Goal: Browse casually

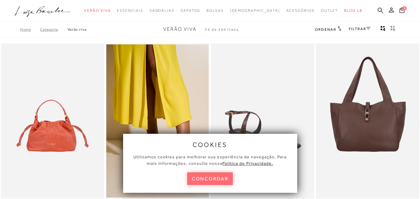
click at [220, 181] on button "concordar" at bounding box center [210, 179] width 46 height 13
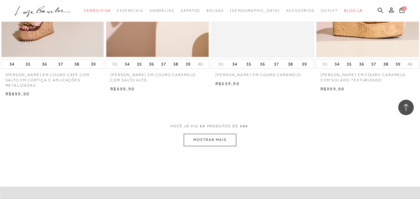
scroll to position [1119, 0]
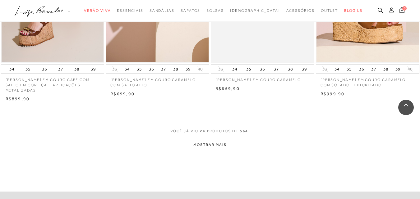
click at [220, 141] on button "MOSTRAR MAIS" at bounding box center [210, 145] width 52 height 12
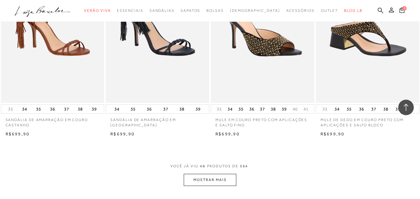
scroll to position [2270, 0]
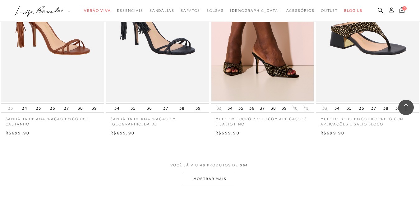
click at [224, 179] on button "MOSTRAR MAIS" at bounding box center [210, 179] width 52 height 12
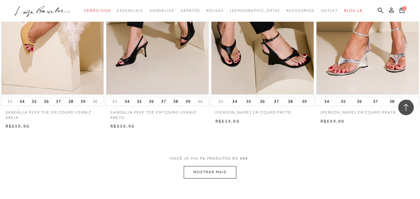
scroll to position [3483, 0]
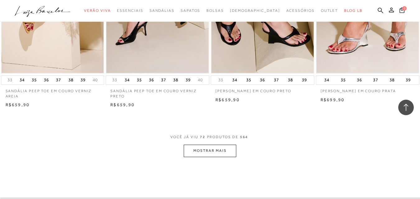
click at [199, 145] on button "MOSTRAR MAIS" at bounding box center [210, 151] width 52 height 12
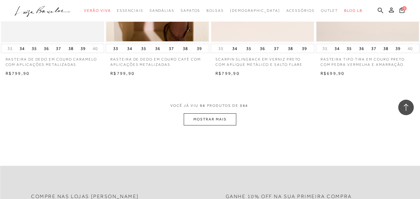
scroll to position [4695, 0]
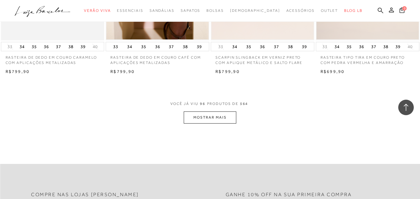
click at [201, 118] on button "MOSTRAR MAIS" at bounding box center [210, 118] width 52 height 12
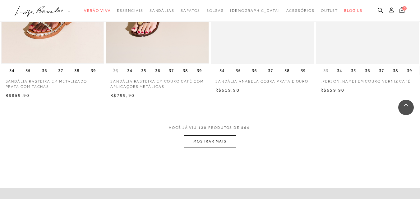
scroll to position [5908, 0]
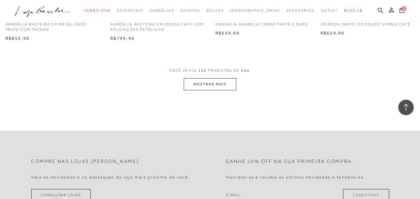
click at [201, 85] on button "MOSTRAR MAIS" at bounding box center [210, 84] width 52 height 12
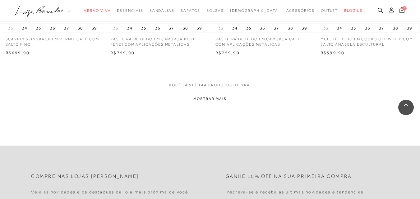
scroll to position [7089, 0]
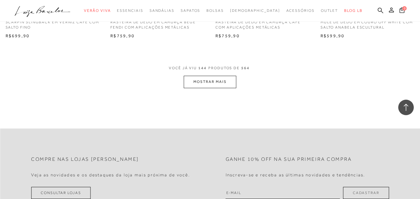
click at [209, 82] on button "MOSTRAR MAIS" at bounding box center [210, 82] width 52 height 12
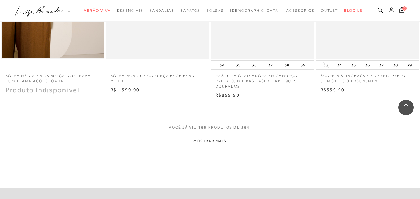
scroll to position [8226, 0]
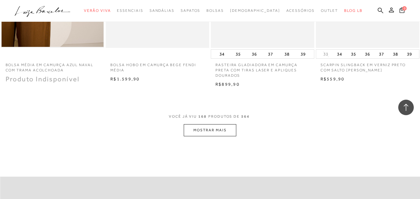
click at [206, 127] on button "MOSTRAR MAIS" at bounding box center [210, 130] width 52 height 12
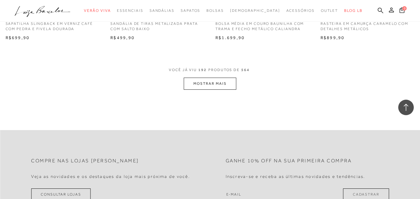
scroll to position [9469, 0]
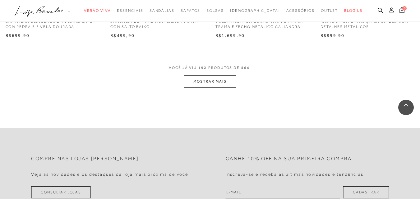
click at [213, 76] on button "MOSTRAR MAIS" at bounding box center [210, 82] width 52 height 12
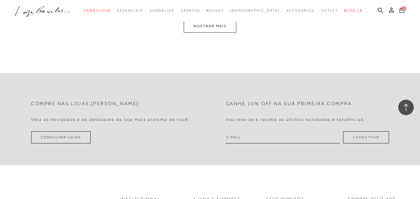
scroll to position [10651, 0]
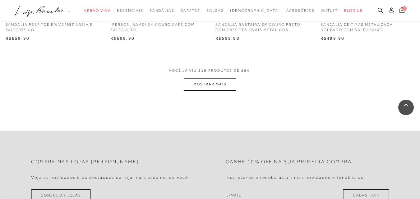
click at [220, 78] on button "MOSTRAR MAIS" at bounding box center [210, 84] width 52 height 12
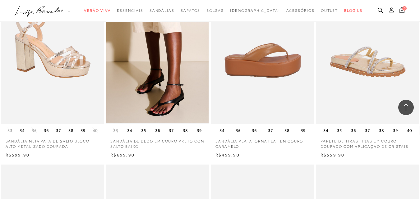
scroll to position [11553, 0]
